Goal: Information Seeking & Learning: Learn about a topic

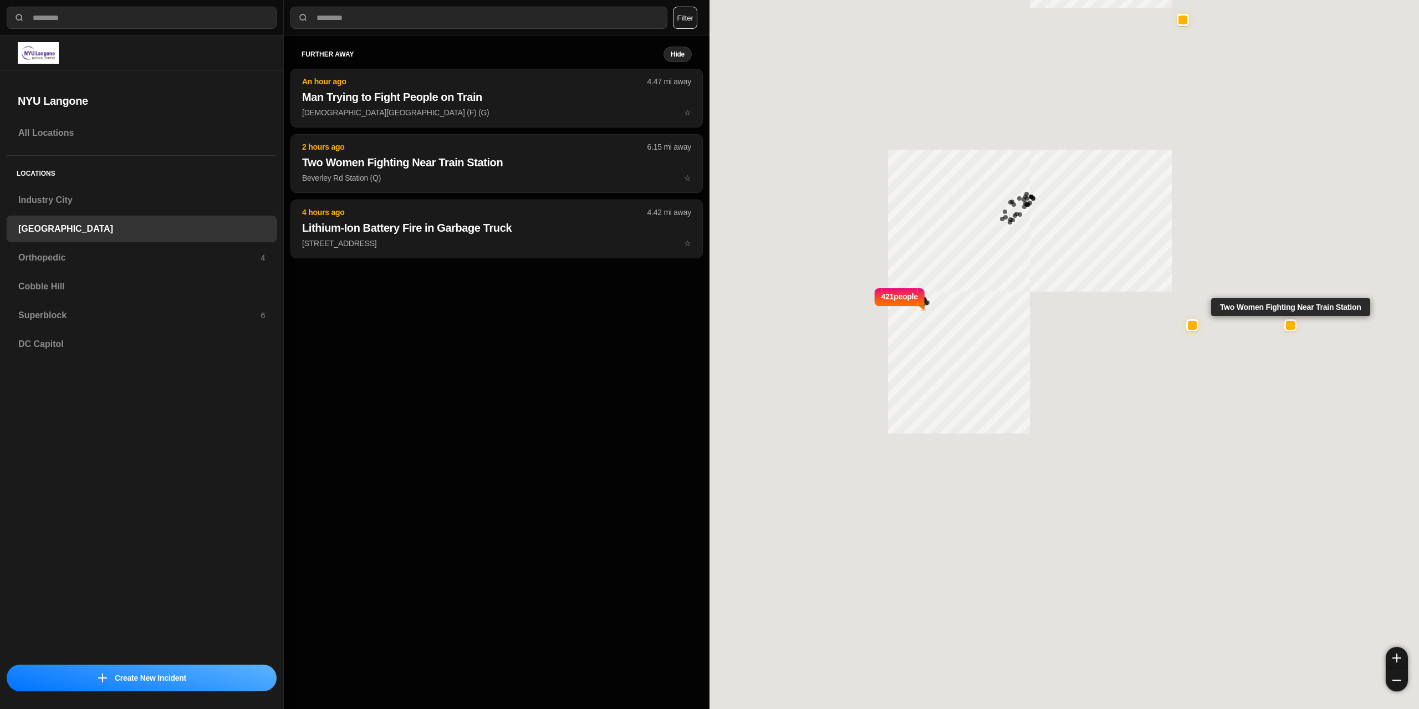
select select "*"
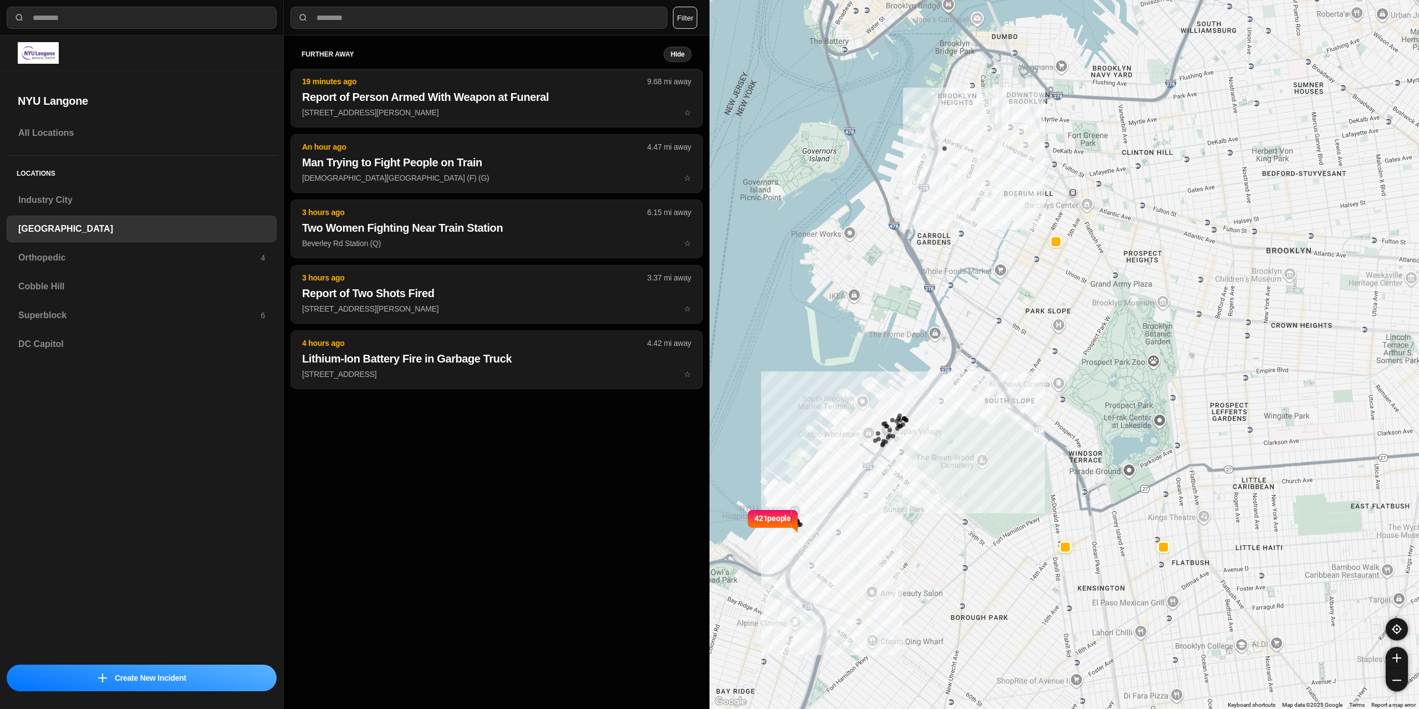
drag, startPoint x: 1110, startPoint y: 365, endPoint x: 1091, endPoint y: 347, distance: 25.9
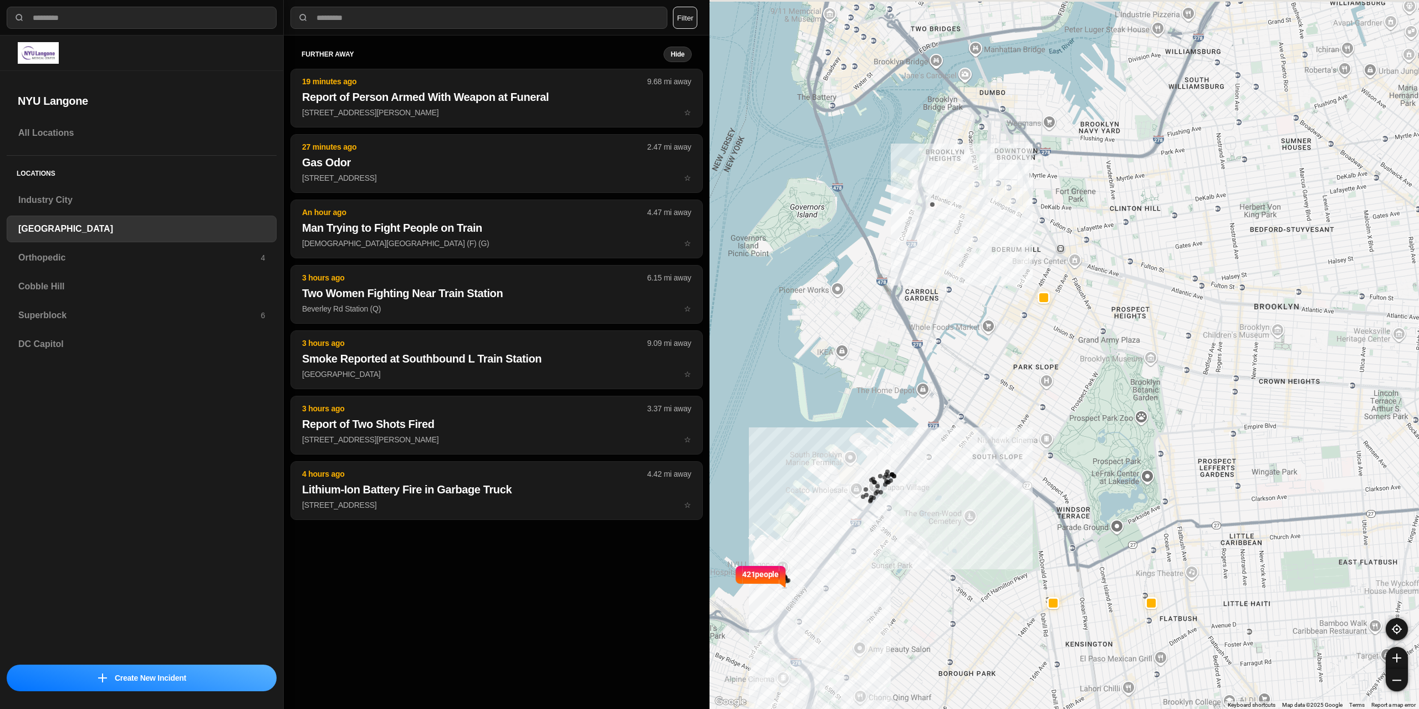
drag, startPoint x: 1118, startPoint y: 278, endPoint x: 1053, endPoint y: 376, distance: 117.3
click at [1078, 376] on div "421 people" at bounding box center [1065, 354] width 710 height 709
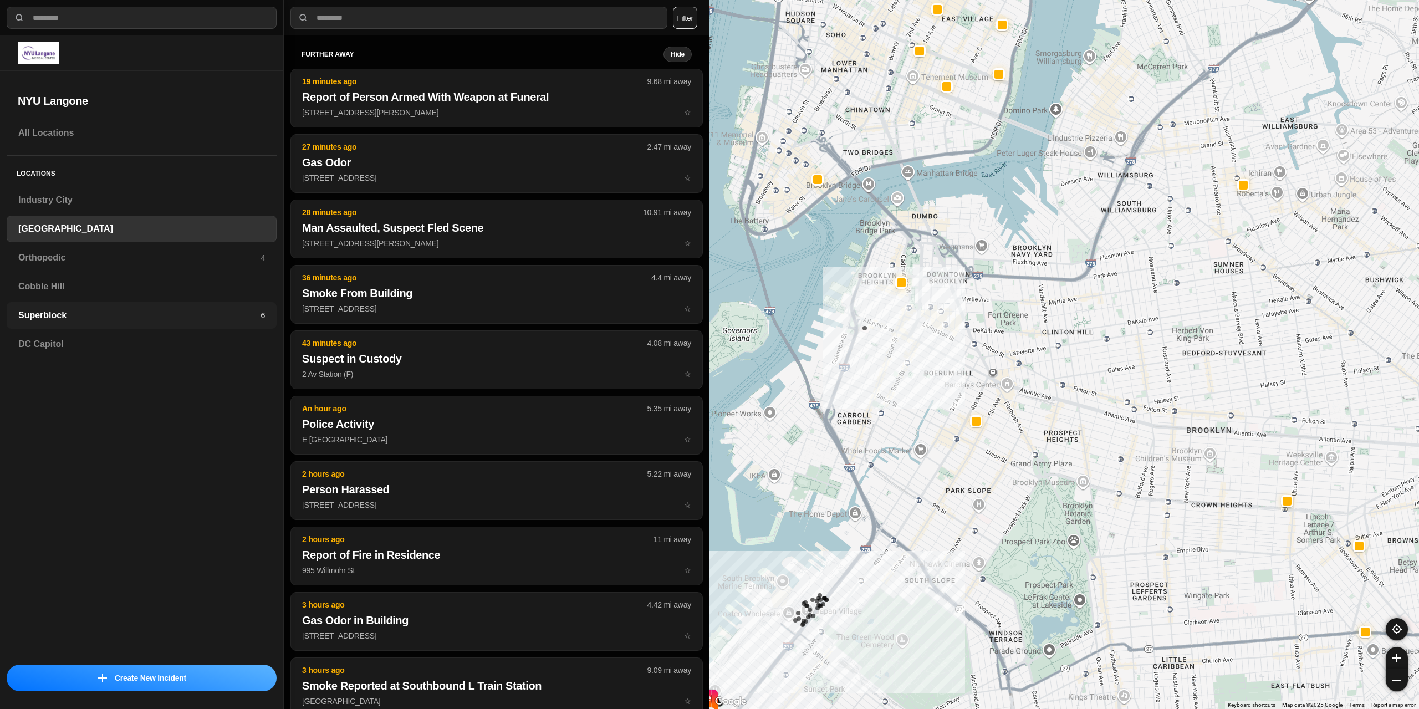
click at [131, 317] on h3 "Superblock" at bounding box center [139, 315] width 242 height 13
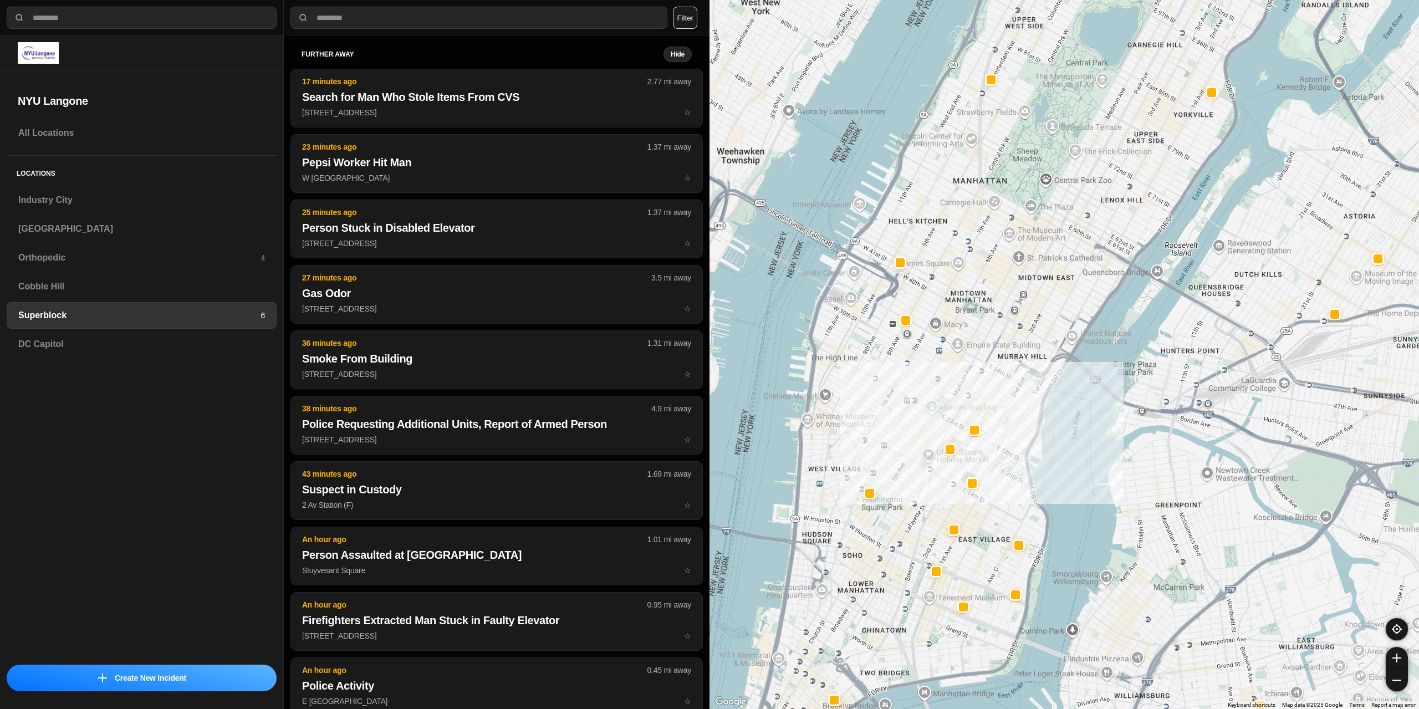
drag, startPoint x: 1045, startPoint y: 322, endPoint x: 1010, endPoint y: 357, distance: 49.4
click at [1010, 357] on div at bounding box center [1065, 354] width 710 height 709
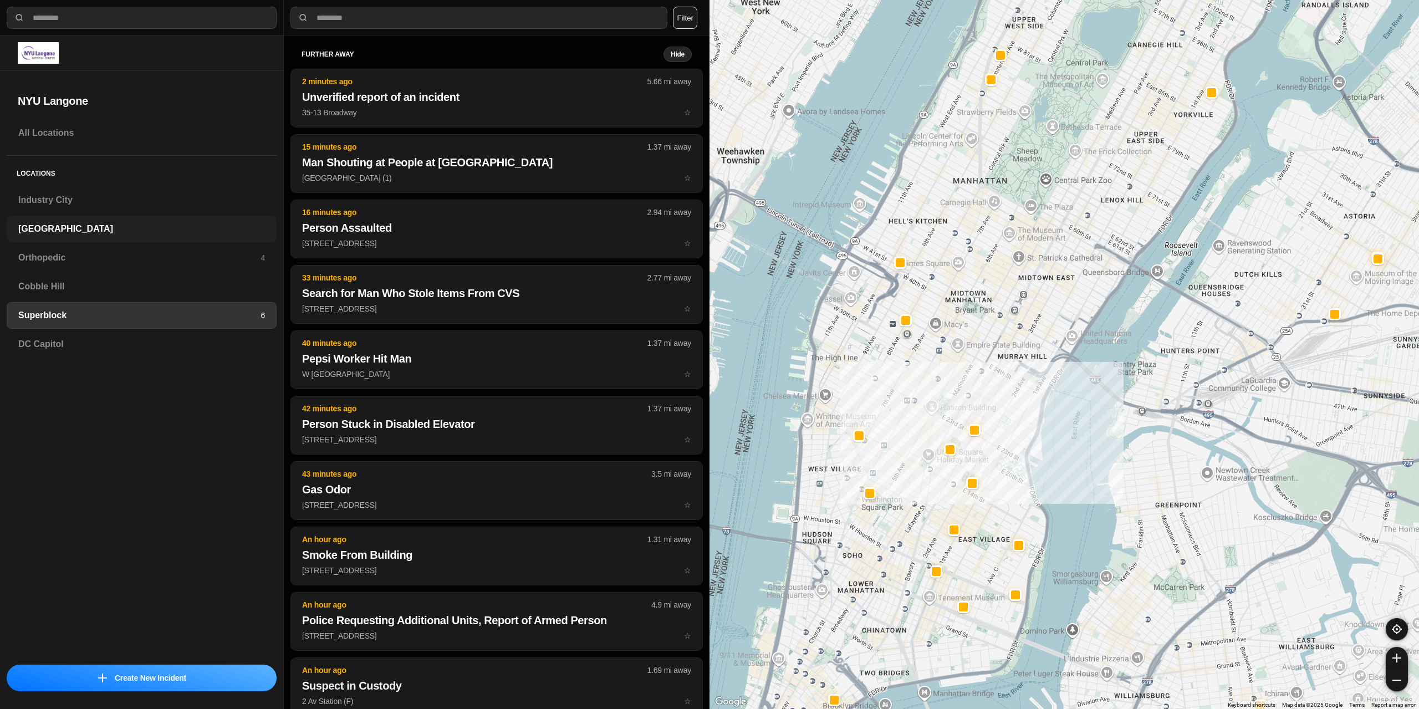
click at [55, 236] on div "[GEOGRAPHIC_DATA]" at bounding box center [142, 229] width 270 height 27
